Goal: Information Seeking & Learning: Learn about a topic

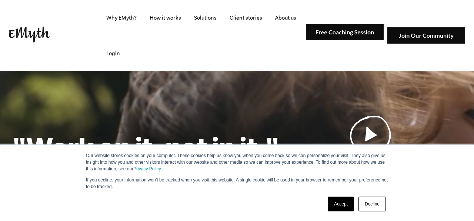
click at [335, 204] on link "Accept" at bounding box center [341, 204] width 26 height 15
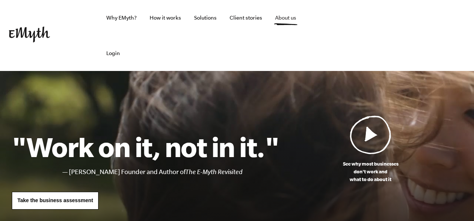
click at [291, 23] on link "About us" at bounding box center [285, 18] width 33 height 36
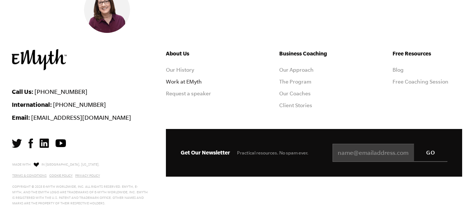
click at [192, 79] on link "Work at EMyth" at bounding box center [184, 82] width 36 height 6
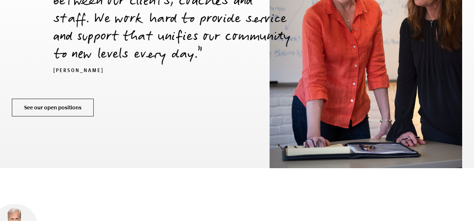
scroll to position [2622, 0]
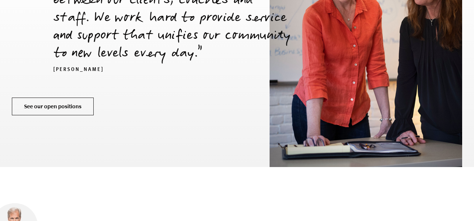
click at [68, 98] on link "See our open positions" at bounding box center [53, 107] width 82 height 18
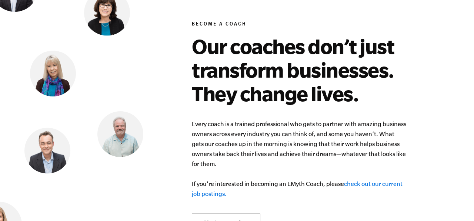
scroll to position [2931, 0]
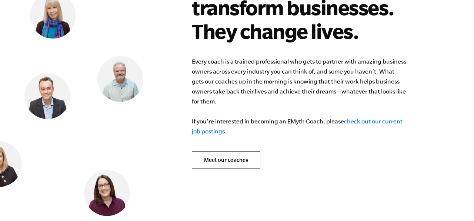
click at [219, 123] on link "check out our current job postings." at bounding box center [297, 126] width 211 height 17
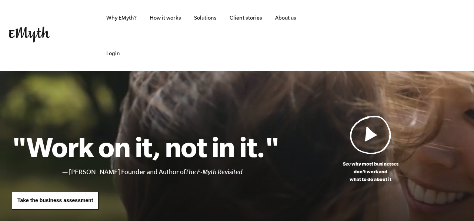
click at [368, 135] on img at bounding box center [370, 134] width 41 height 39
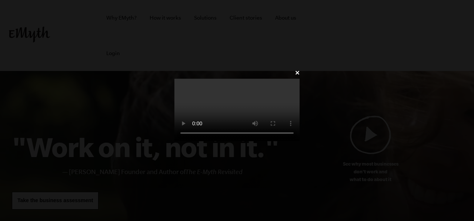
click at [163, 68] on div "✕" at bounding box center [236, 111] width 147 height 86
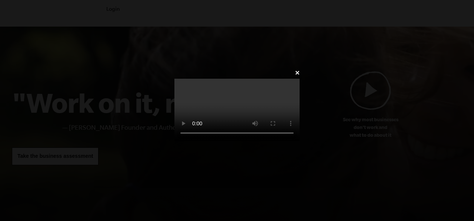
scroll to position [45, 0]
